Goal: Check status

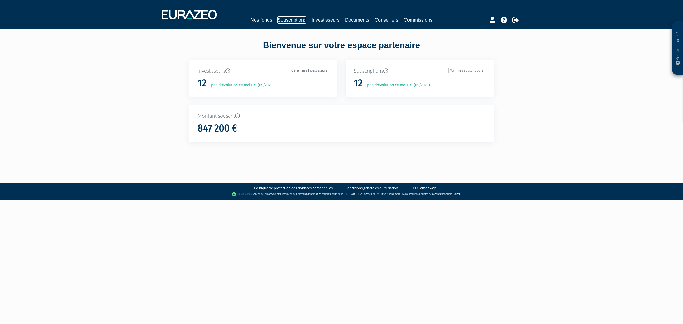
click at [286, 19] on link "Souscriptions" at bounding box center [291, 19] width 29 height 7
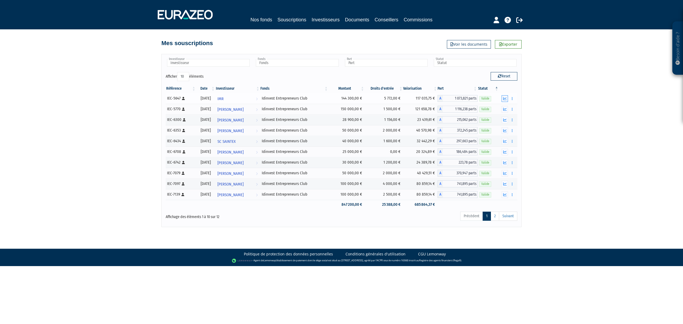
click at [504, 97] on icon "button" at bounding box center [504, 98] width 3 height 3
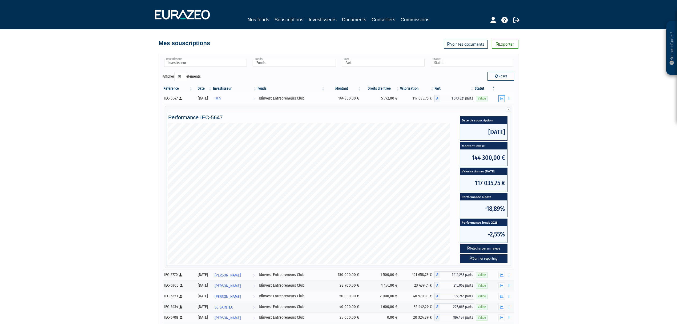
click at [504, 97] on button "button" at bounding box center [502, 98] width 6 height 7
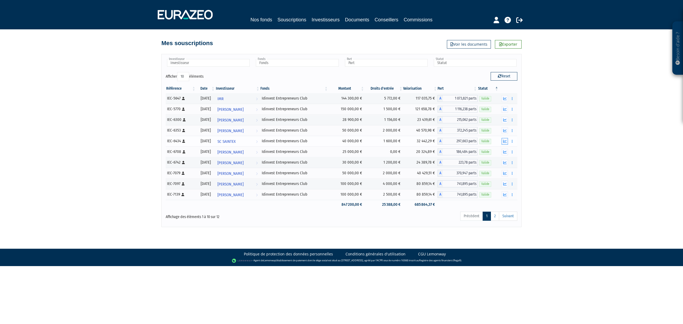
click at [503, 142] on icon "button" at bounding box center [504, 140] width 3 height 3
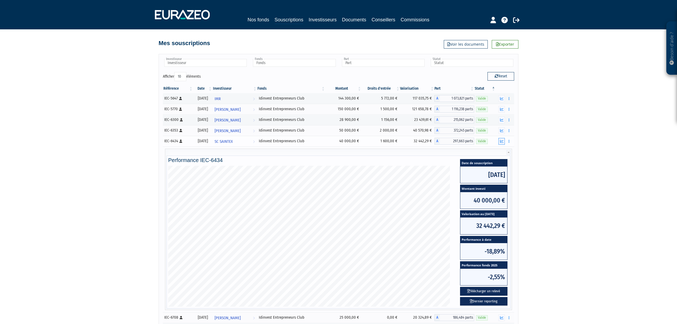
click at [503, 142] on icon "button" at bounding box center [501, 140] width 3 height 3
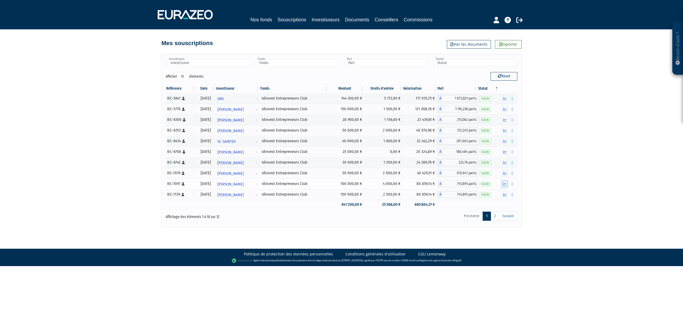
click at [504, 186] on icon "button" at bounding box center [504, 183] width 3 height 3
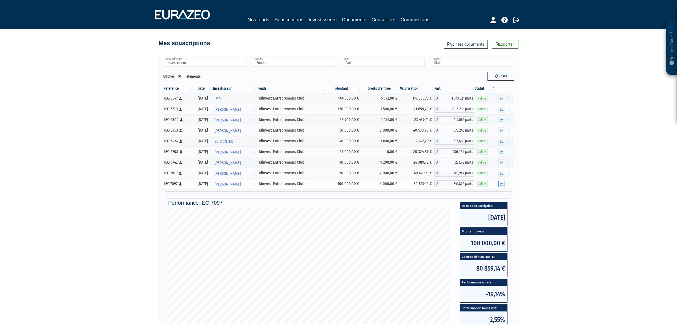
click at [504, 187] on button "button" at bounding box center [502, 184] width 6 height 7
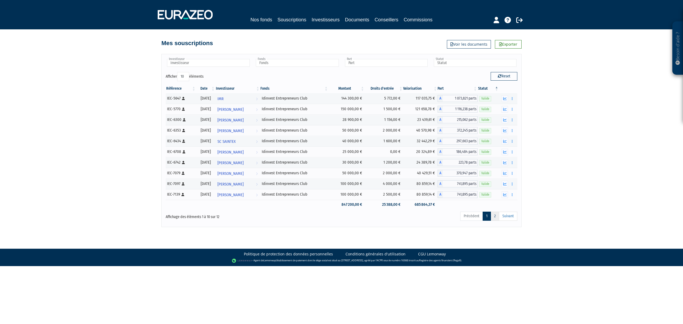
click at [491, 219] on link "2" at bounding box center [494, 215] width 9 height 9
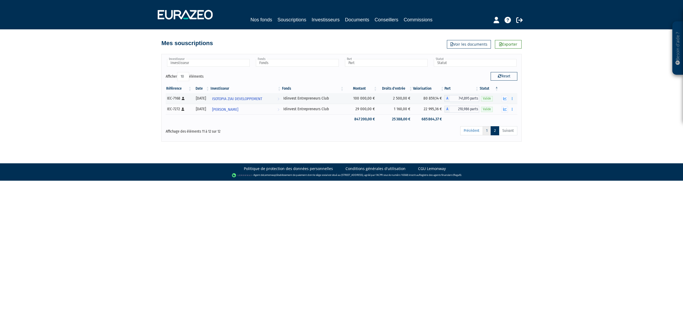
click at [485, 132] on link "1" at bounding box center [486, 130] width 8 height 9
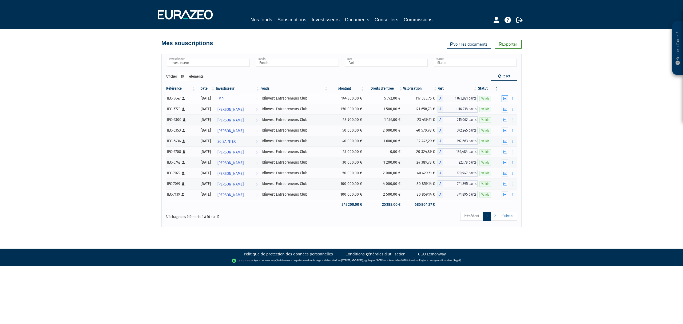
click at [502, 98] on button "button" at bounding box center [504, 98] width 6 height 7
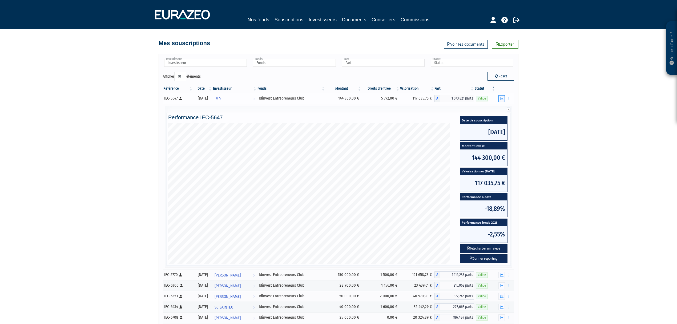
click at [502, 98] on icon "button" at bounding box center [501, 98] width 3 height 3
